Goal: Download file/media

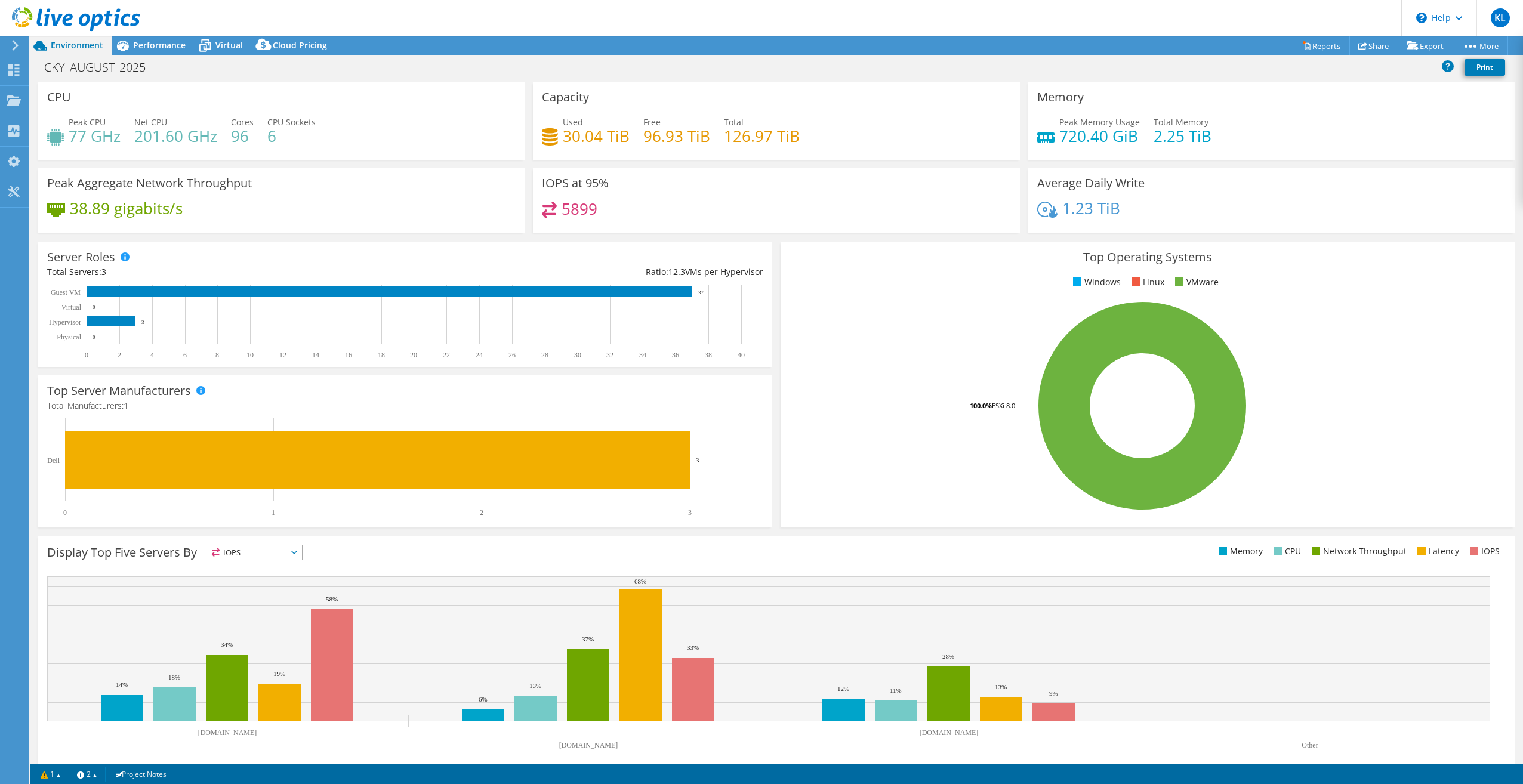
select select "USD"
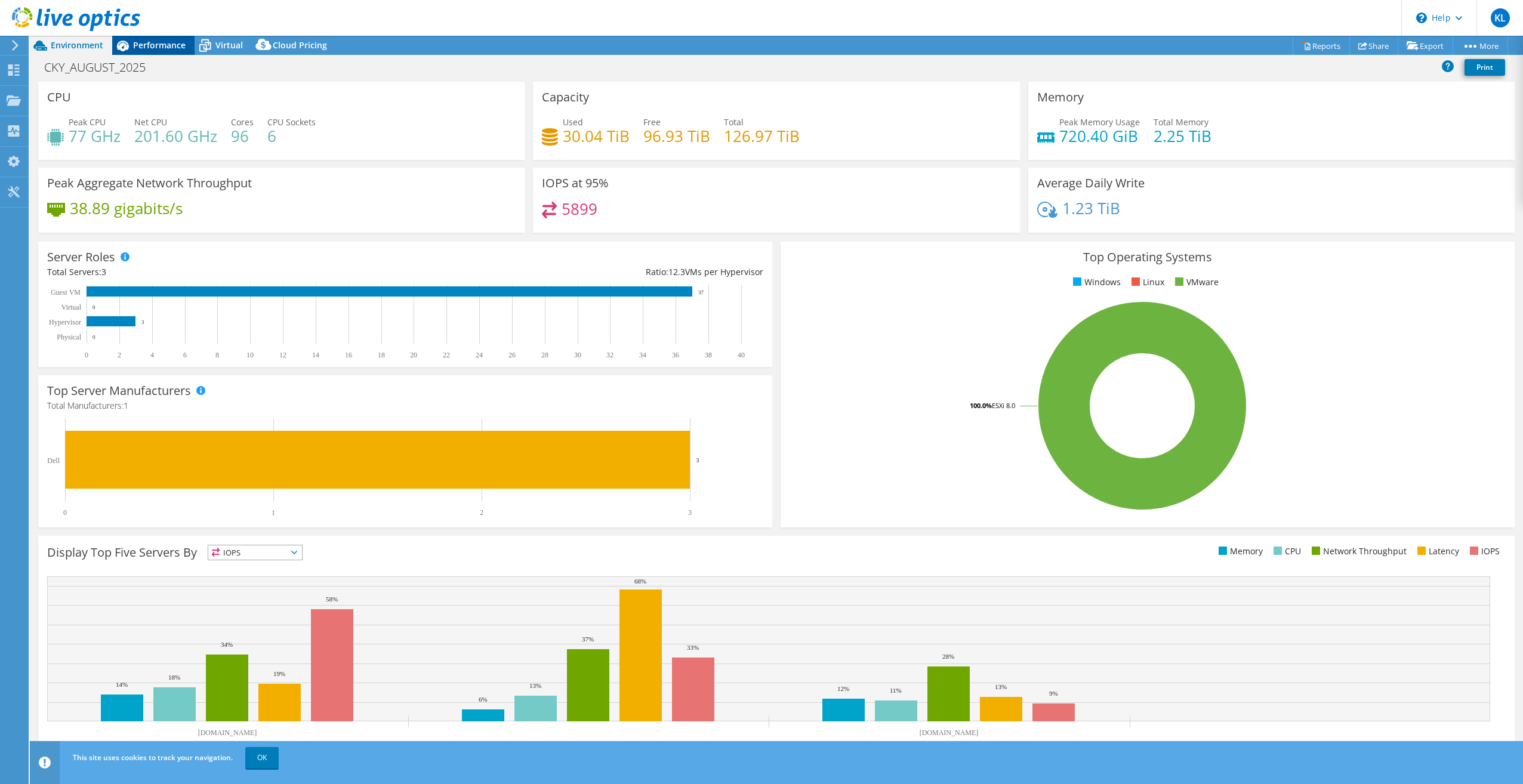
click at [165, 44] on span "Performance" at bounding box center [159, 44] width 52 height 11
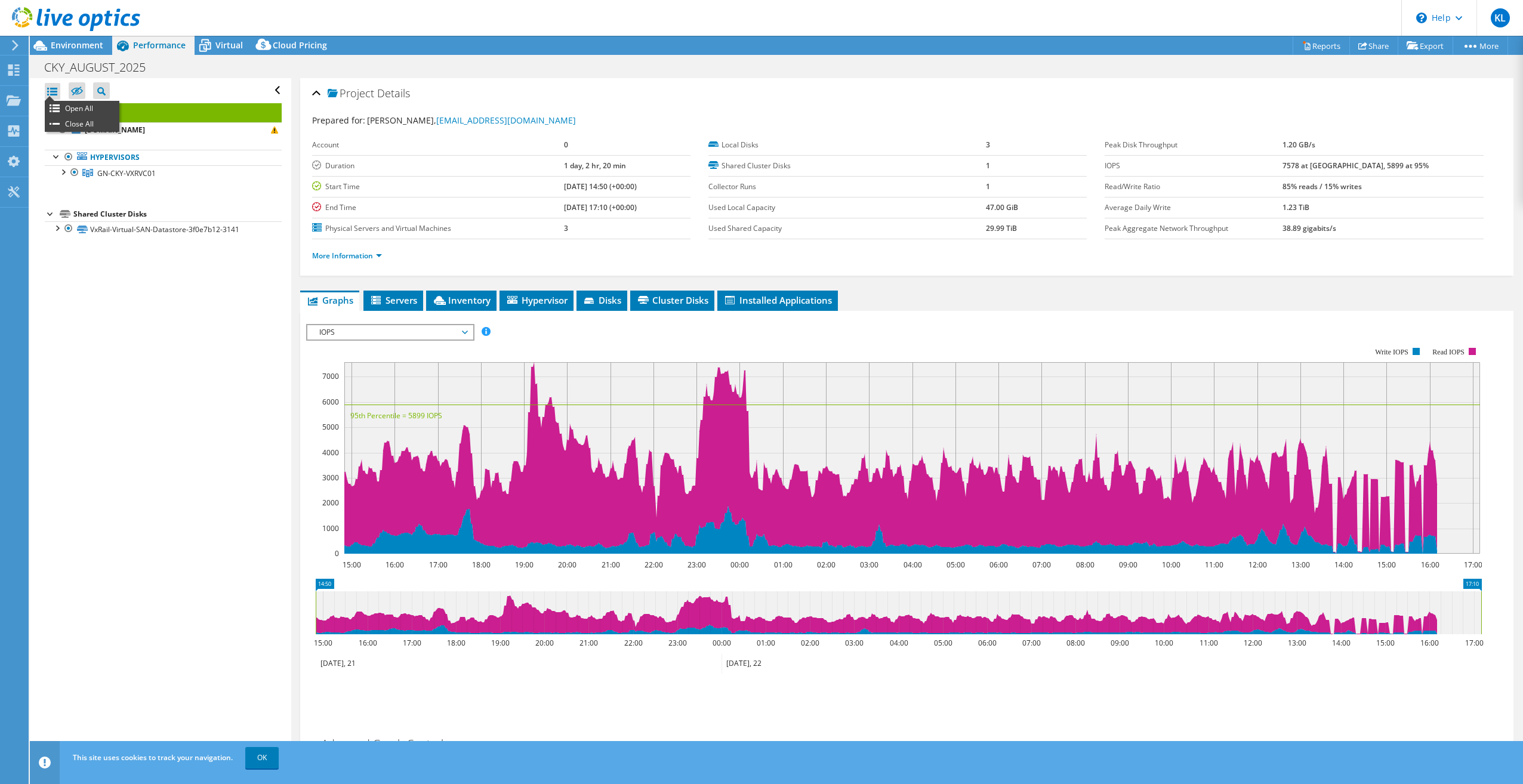
click at [51, 90] on div at bounding box center [52, 91] width 16 height 17
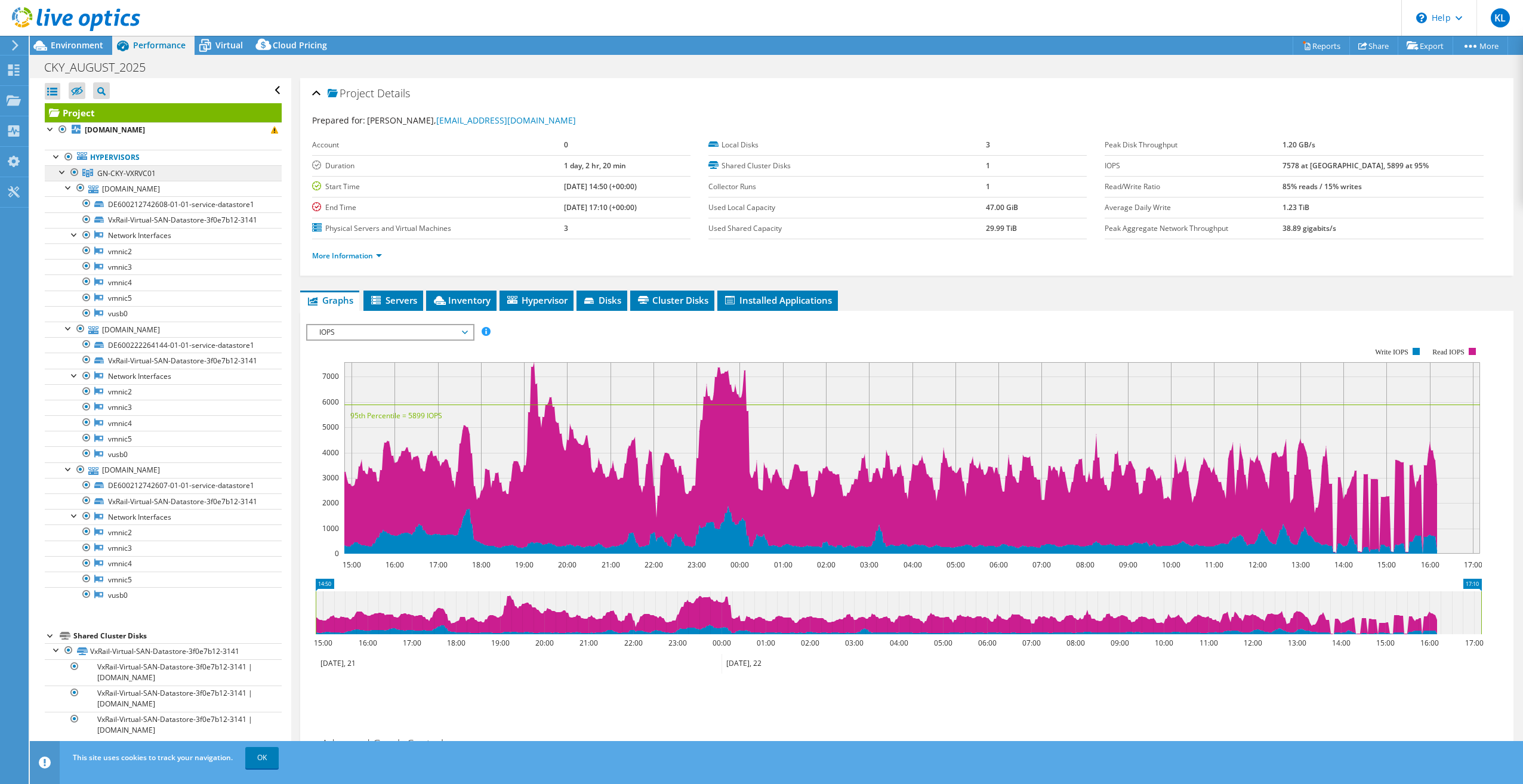
click at [116, 174] on span "GN-CKY-VXRVC01" at bounding box center [126, 173] width 58 height 10
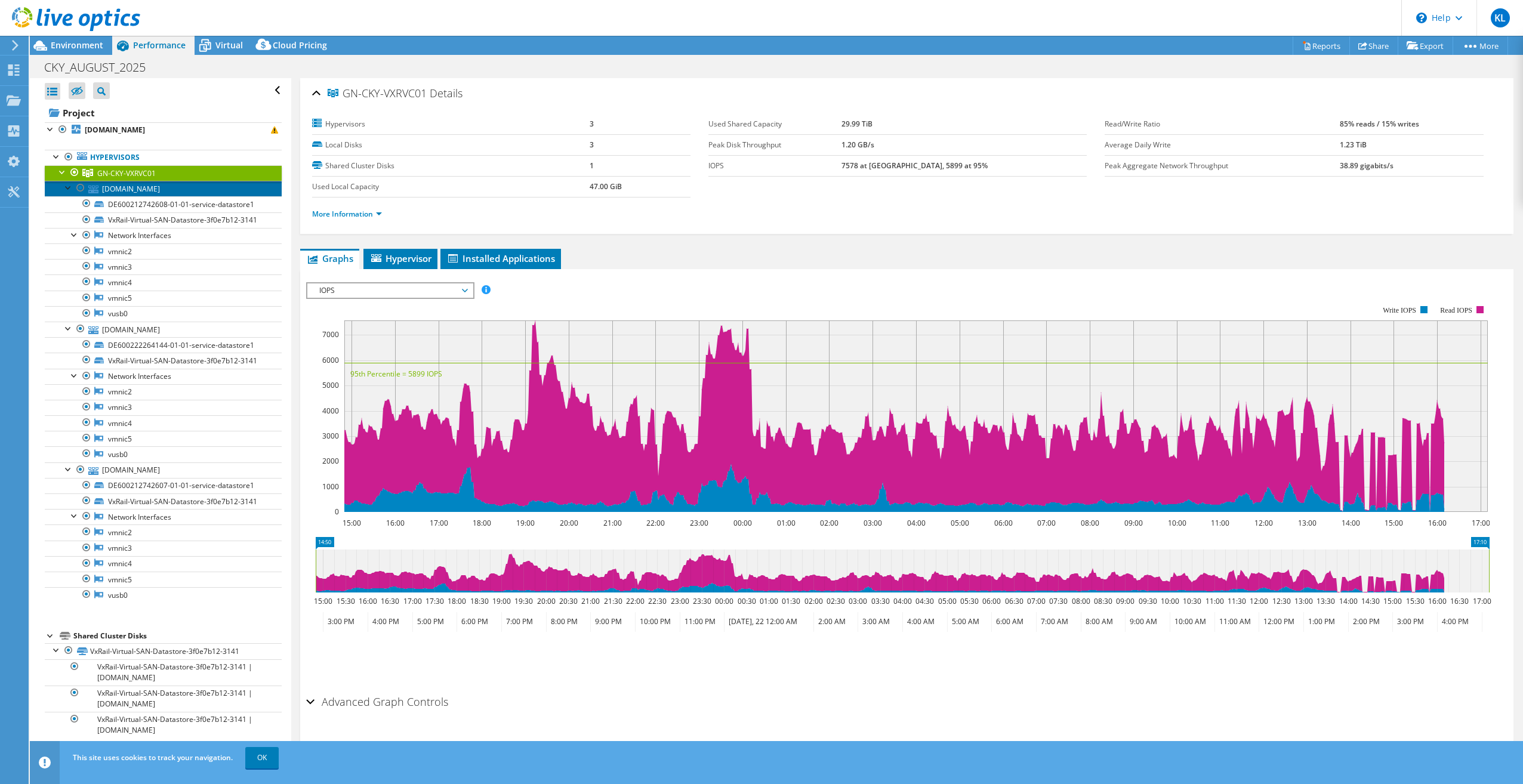
click at [112, 188] on link "[DOMAIN_NAME]" at bounding box center [163, 189] width 237 height 16
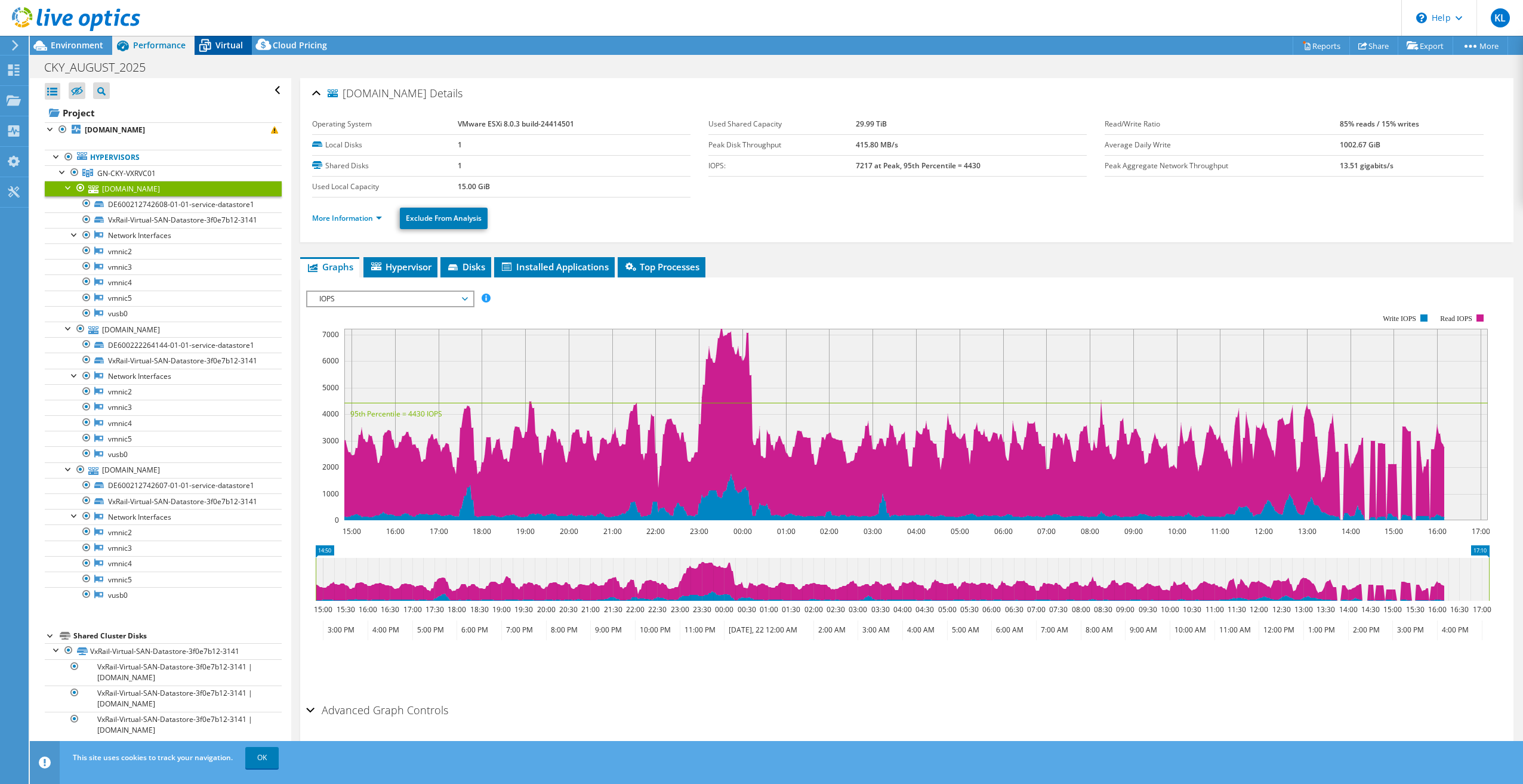
click at [226, 42] on span "Virtual" at bounding box center [229, 44] width 27 height 11
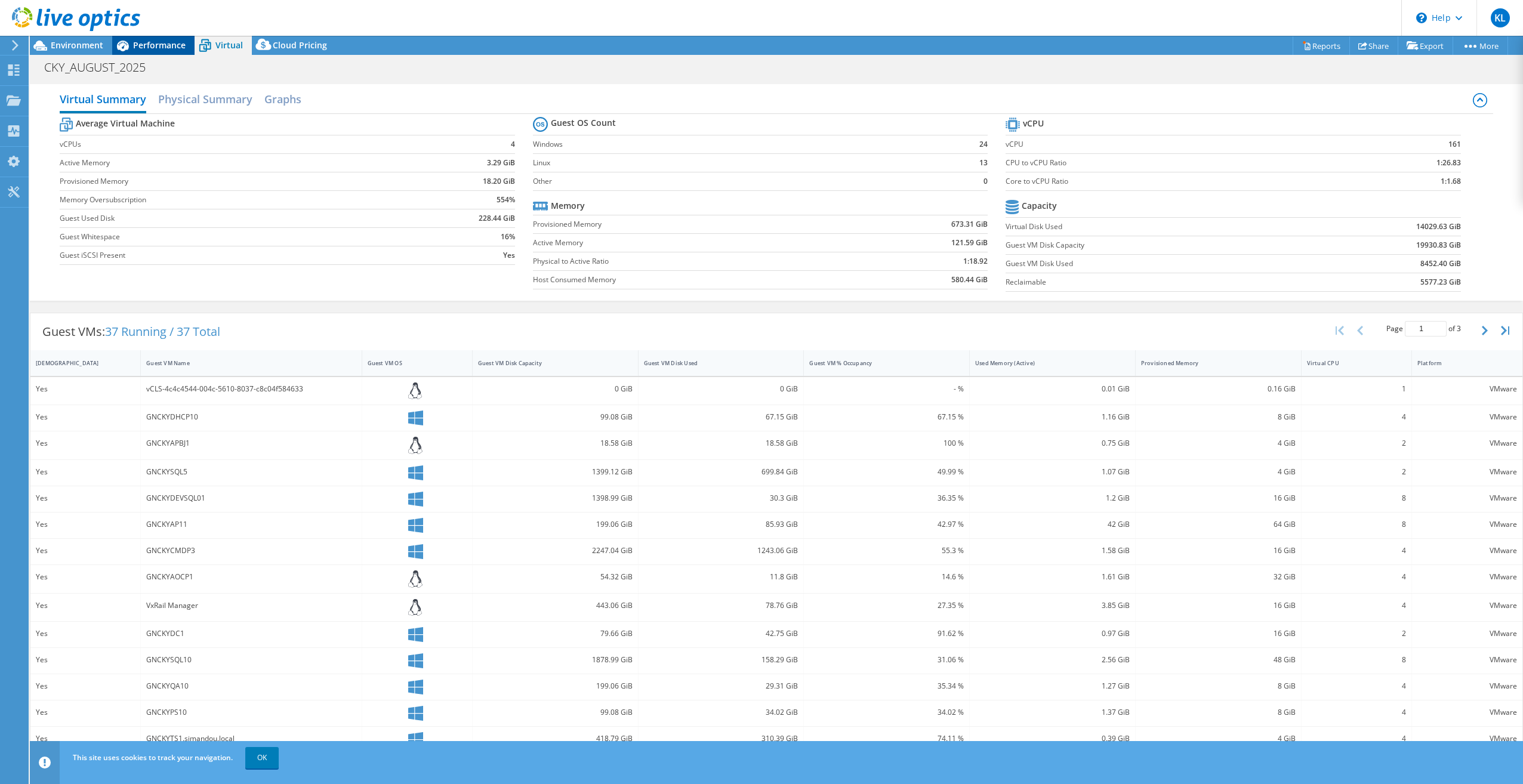
click at [167, 45] on span "Performance" at bounding box center [159, 44] width 52 height 11
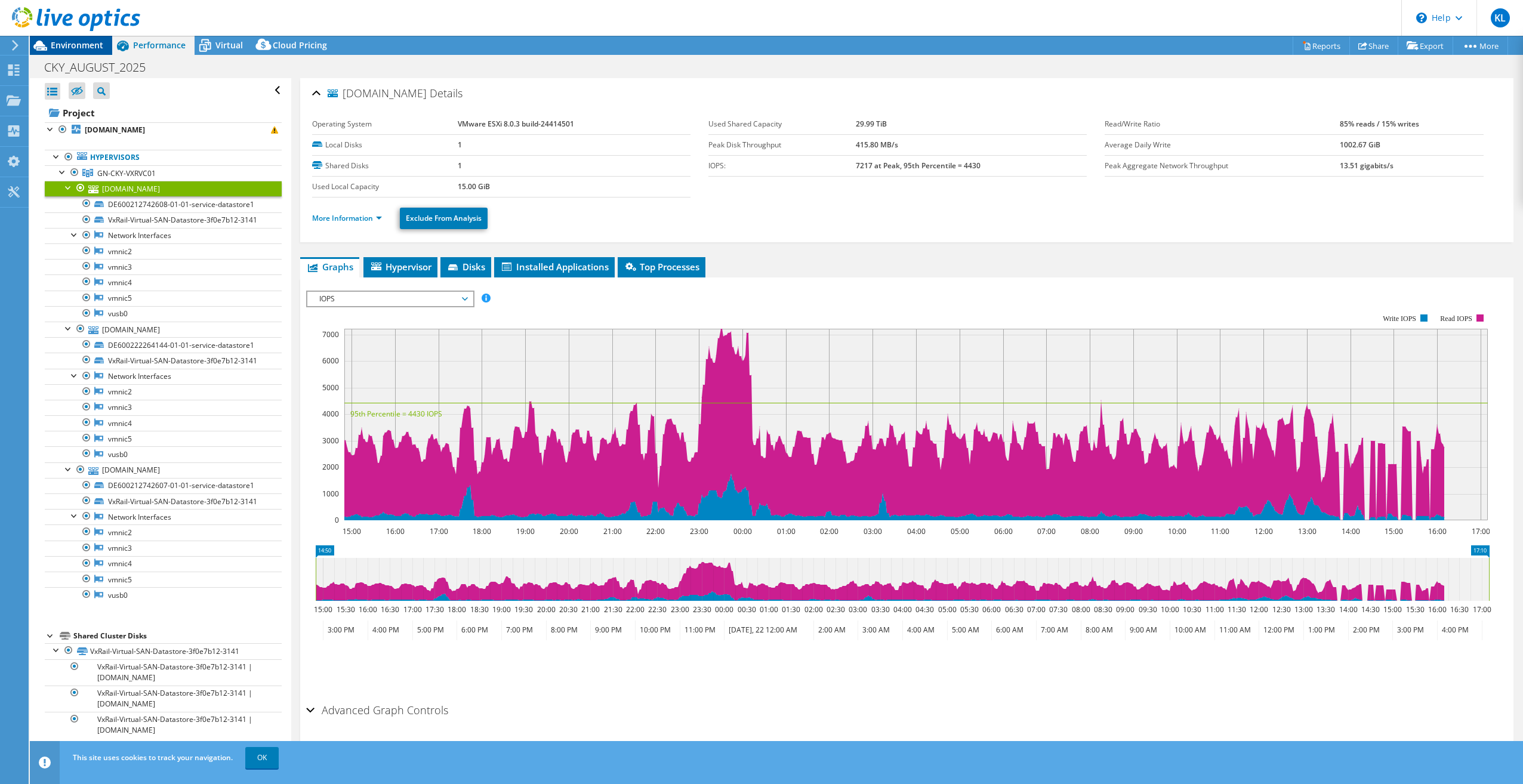
click at [86, 45] on span "Environment" at bounding box center [77, 44] width 52 height 11
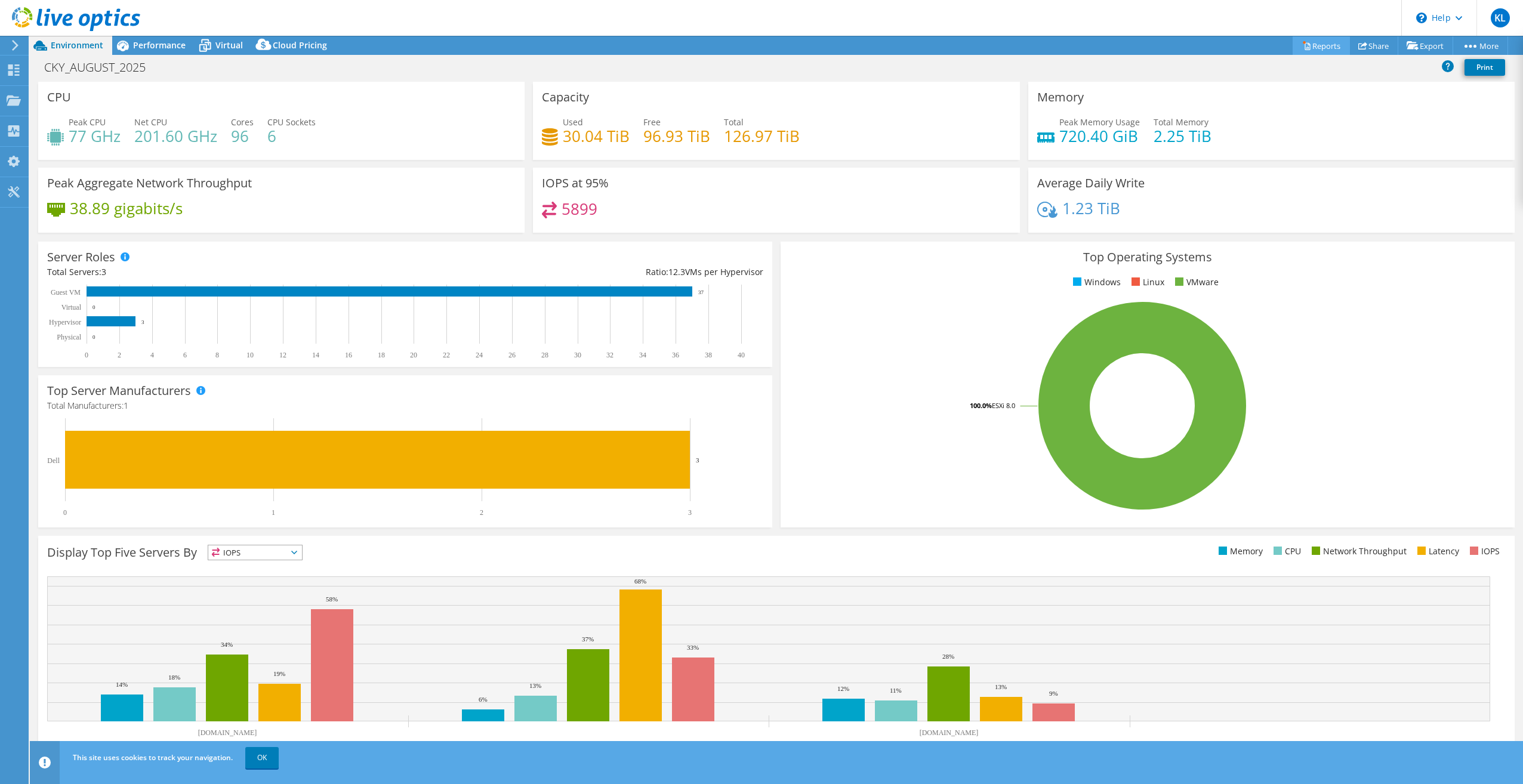
click at [1315, 46] on link "Reports" at bounding box center [1321, 46] width 58 height 18
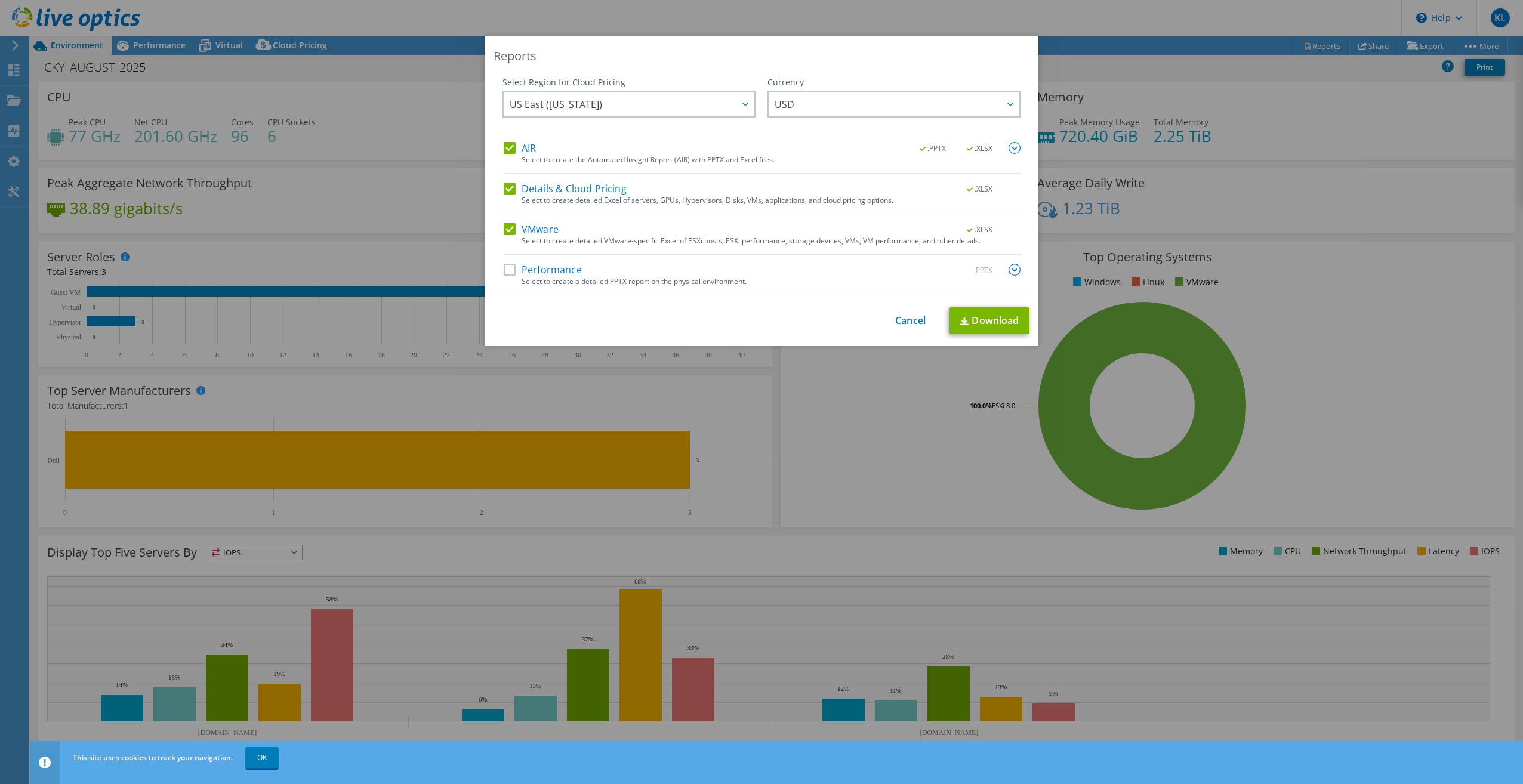
click at [505, 272] on label "Performance" at bounding box center [543, 270] width 78 height 12
click at [0, 0] on input "Performance" at bounding box center [0, 0] width 0 height 0
click at [980, 318] on link "Download" at bounding box center [989, 320] width 80 height 27
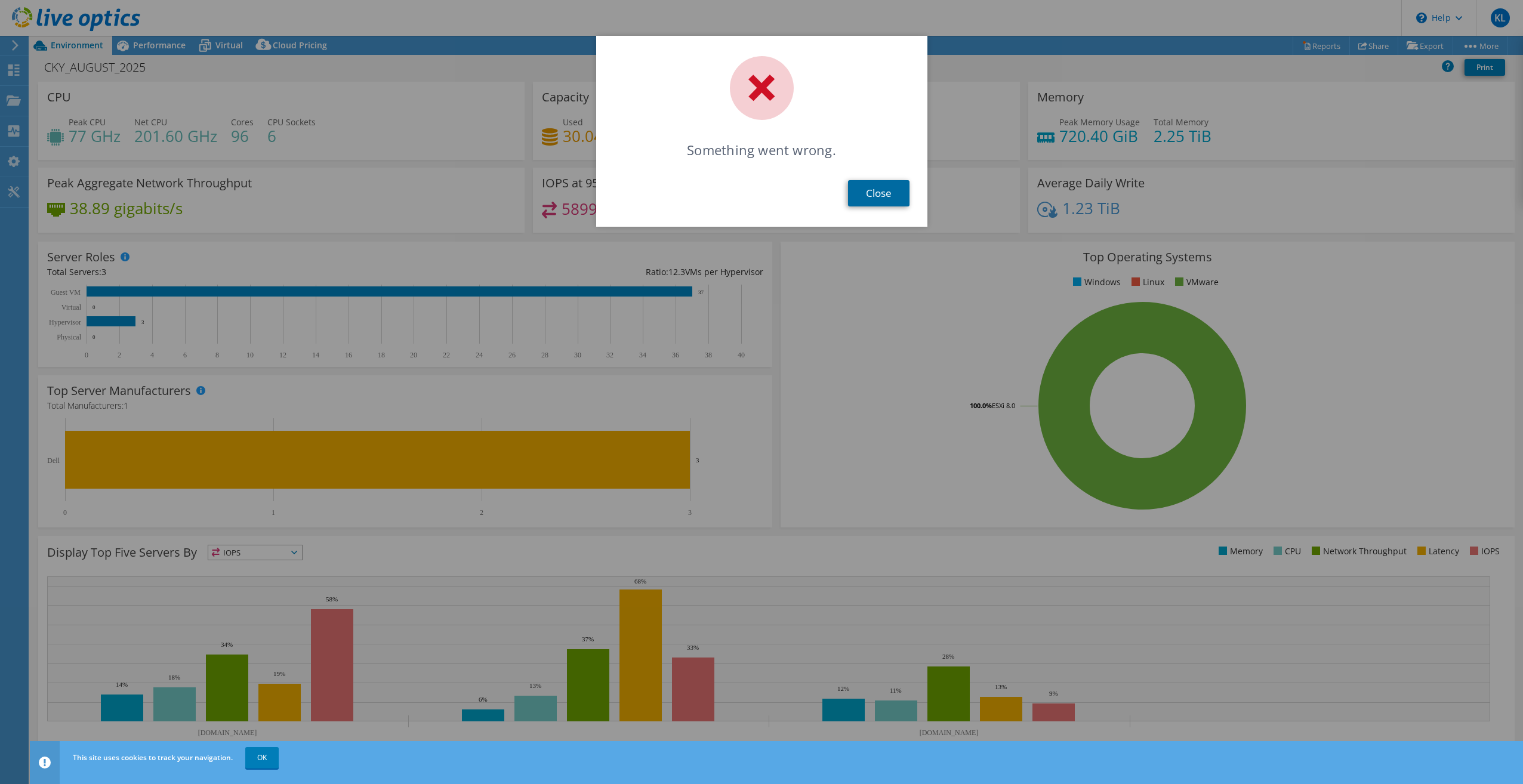
click at [864, 193] on link "Close" at bounding box center [879, 193] width 61 height 26
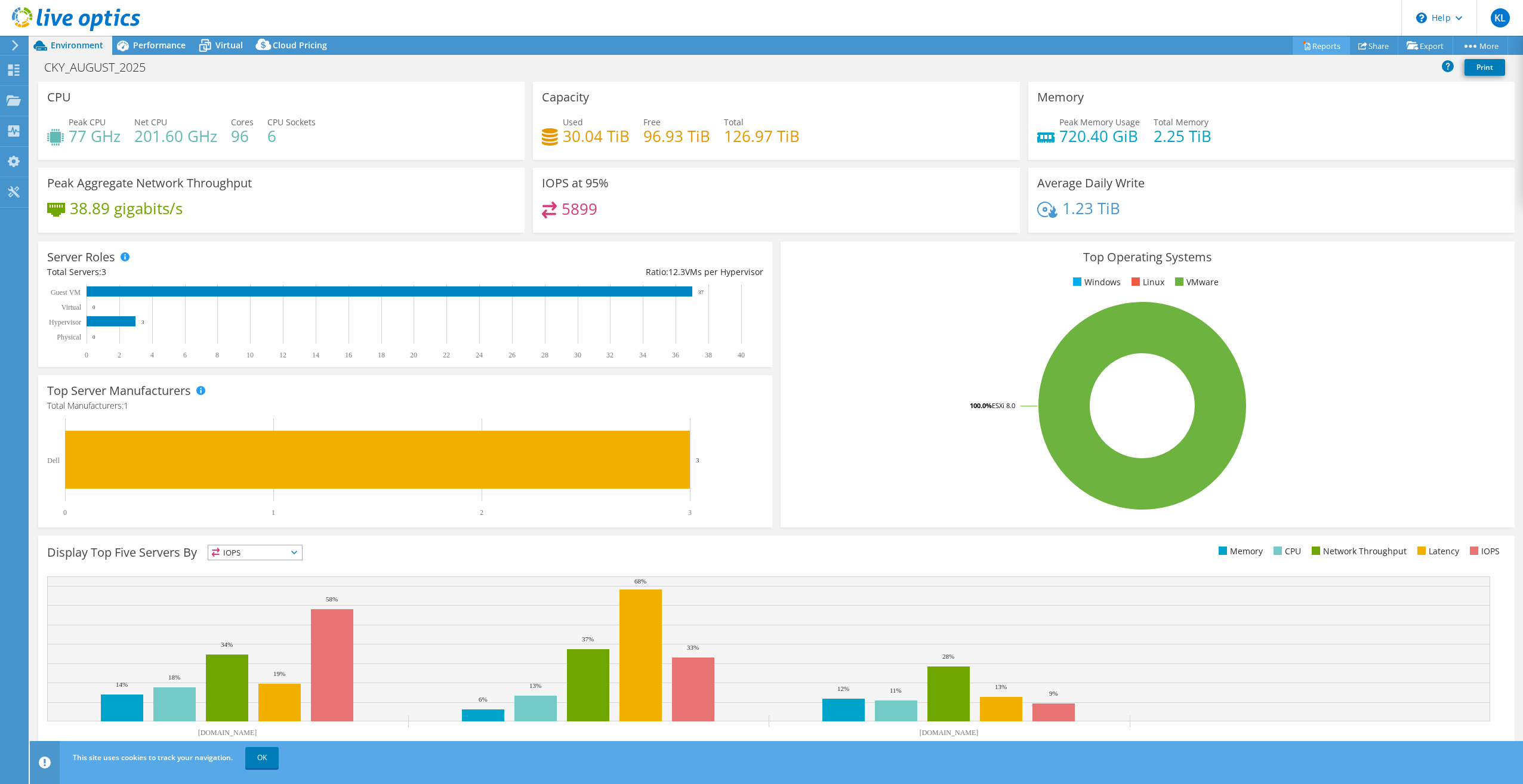
click at [1316, 44] on link "Reports" at bounding box center [1321, 46] width 58 height 18
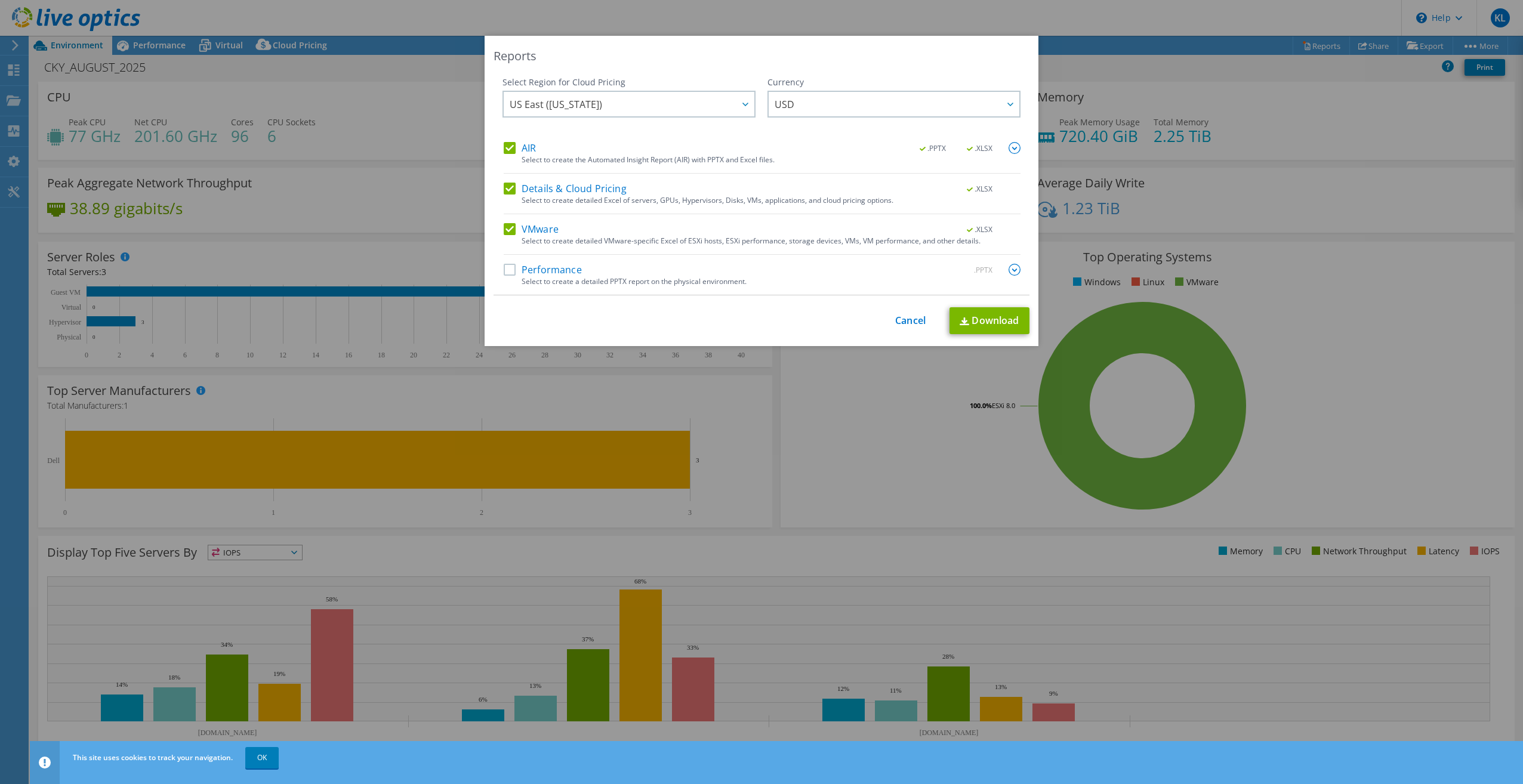
click at [504, 185] on label "Details & Cloud Pricing" at bounding box center [565, 188] width 123 height 12
click at [0, 0] on input "Details & Cloud Pricing" at bounding box center [0, 0] width 0 height 0
click at [504, 145] on label "AIR" at bounding box center [520, 148] width 32 height 12
click at [0, 0] on input "AIR" at bounding box center [0, 0] width 0 height 0
click at [975, 317] on link "Download" at bounding box center [989, 320] width 80 height 27
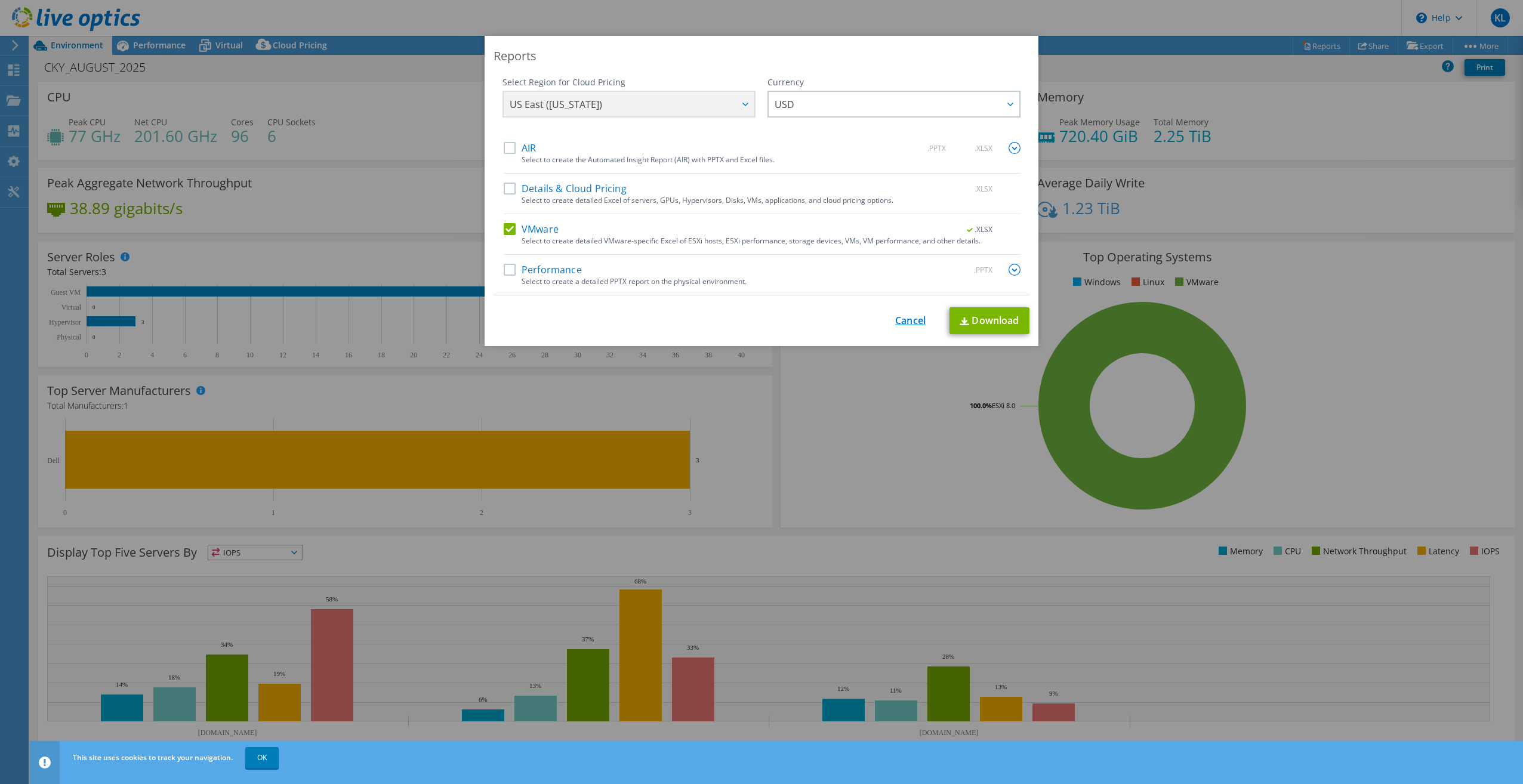
click at [896, 325] on link "Cancel" at bounding box center [910, 320] width 31 height 11
